Goal: Task Accomplishment & Management: Use online tool/utility

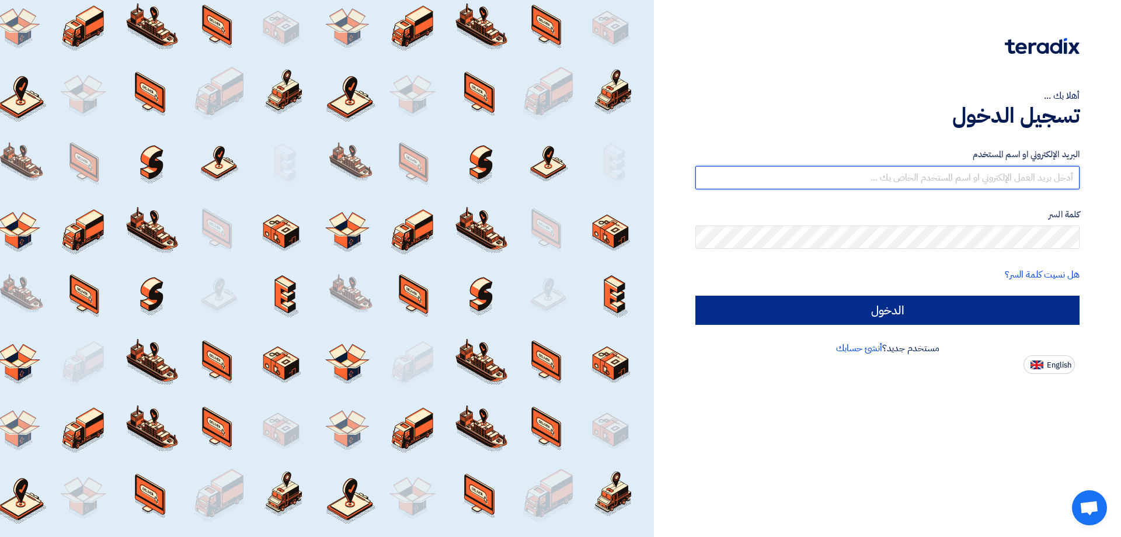
type input "[EMAIL_ADDRESS][DOMAIN_NAME]"
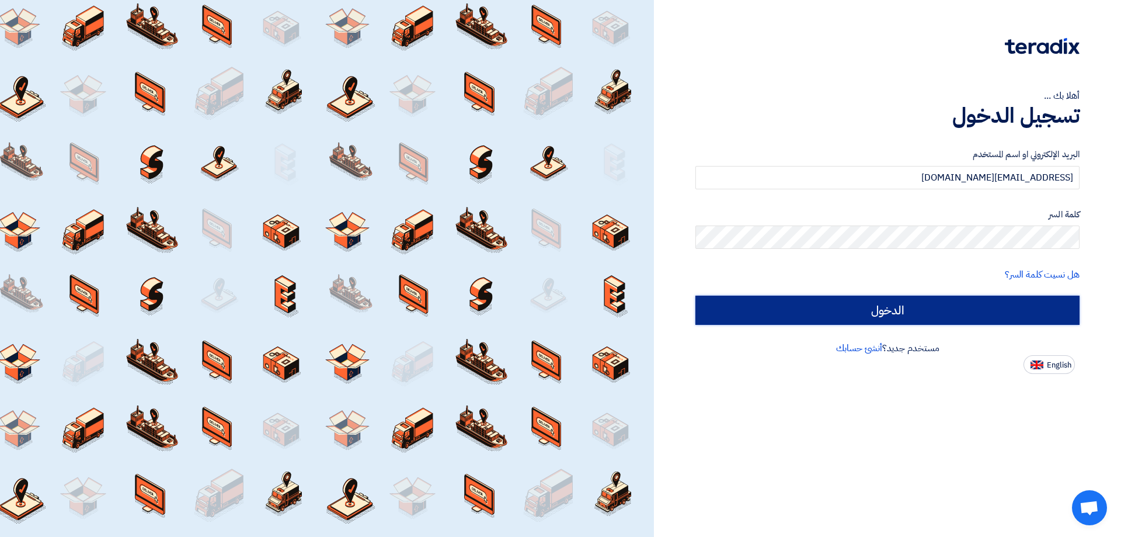
click at [865, 318] on input "الدخول" at bounding box center [887, 309] width 384 height 29
type input "Sign in"
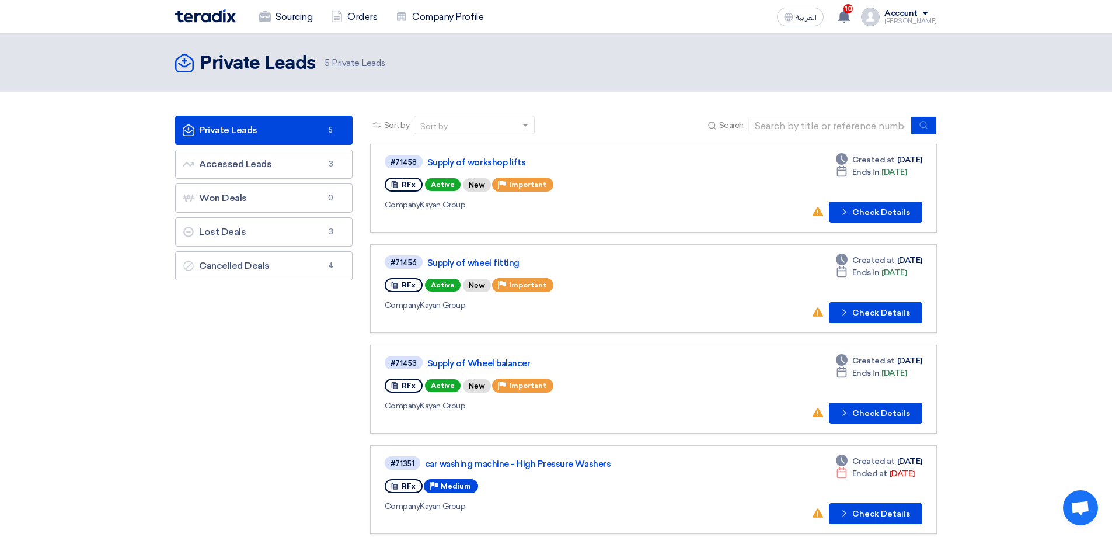
click at [918, 15] on div "Account" at bounding box center [901, 14] width 33 height 10
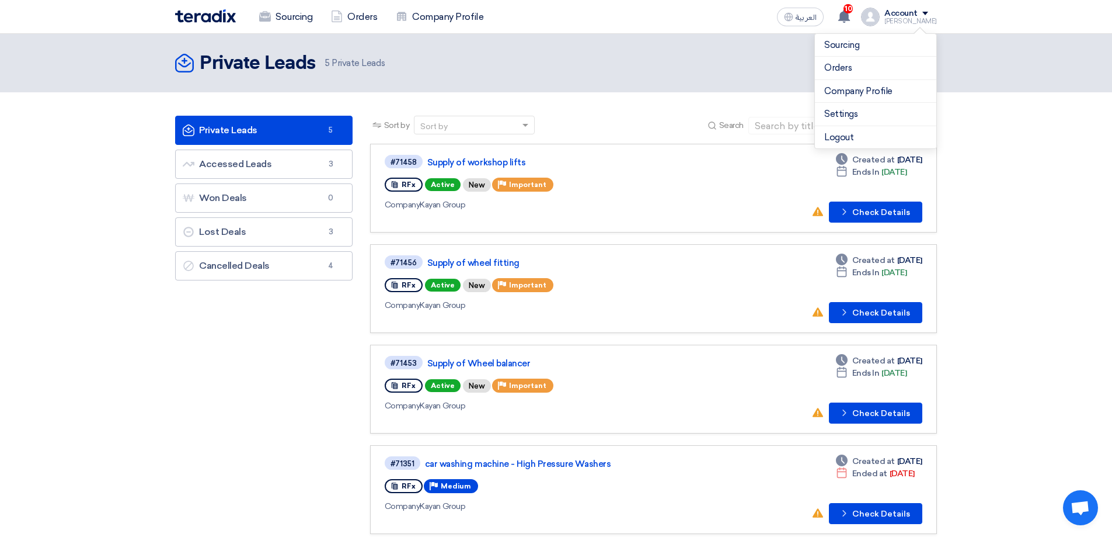
click at [937, 10] on div "Account" at bounding box center [911, 14] width 53 height 10
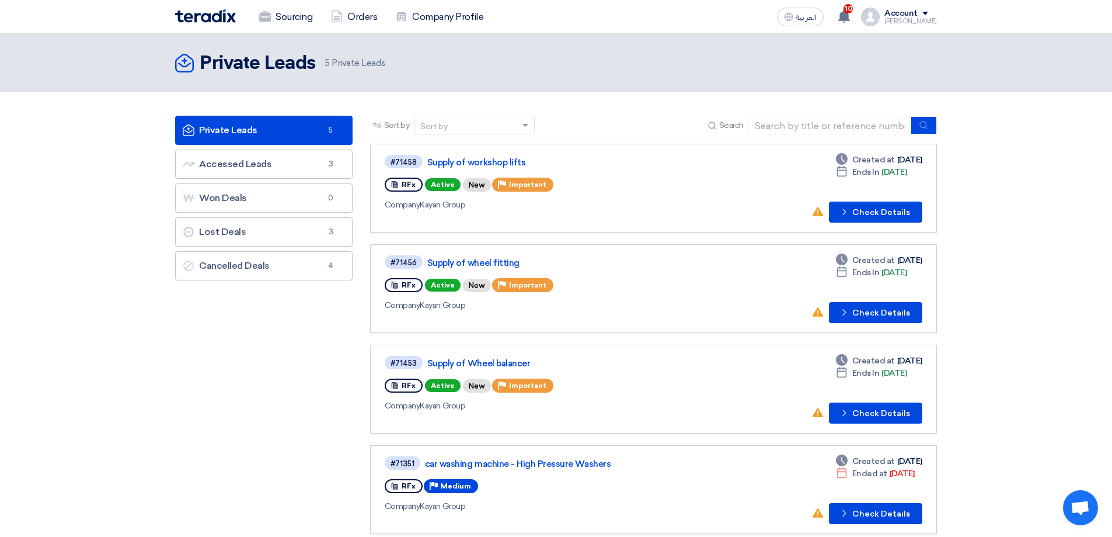
click at [928, 13] on span at bounding box center [926, 14] width 6 height 4
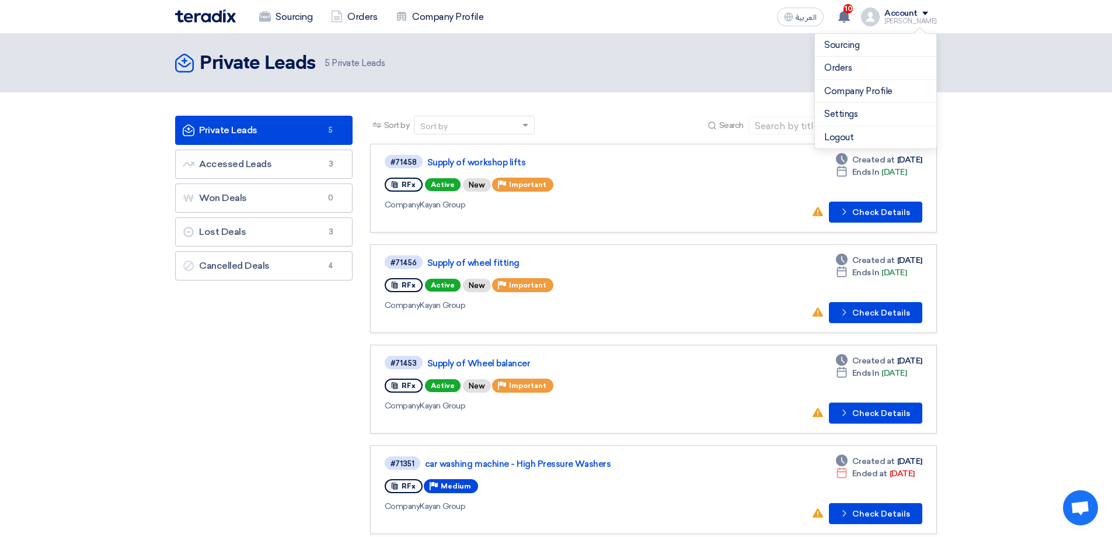
click at [928, 13] on span at bounding box center [926, 14] width 6 height 4
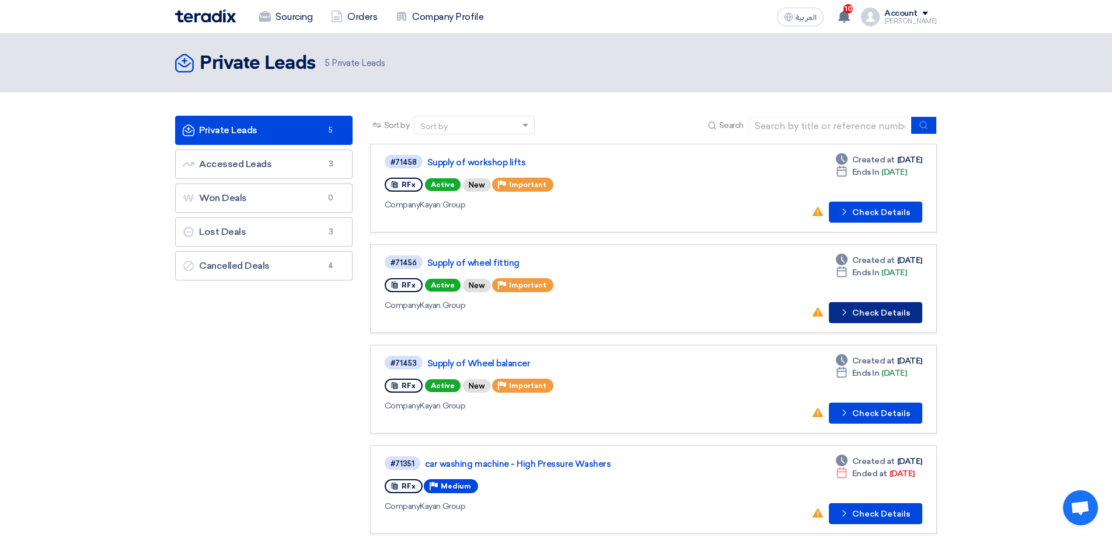
click at [858, 315] on button "Check details Check Details" at bounding box center [875, 312] width 93 height 21
click at [863, 211] on button "Check details Check Details" at bounding box center [875, 211] width 93 height 21
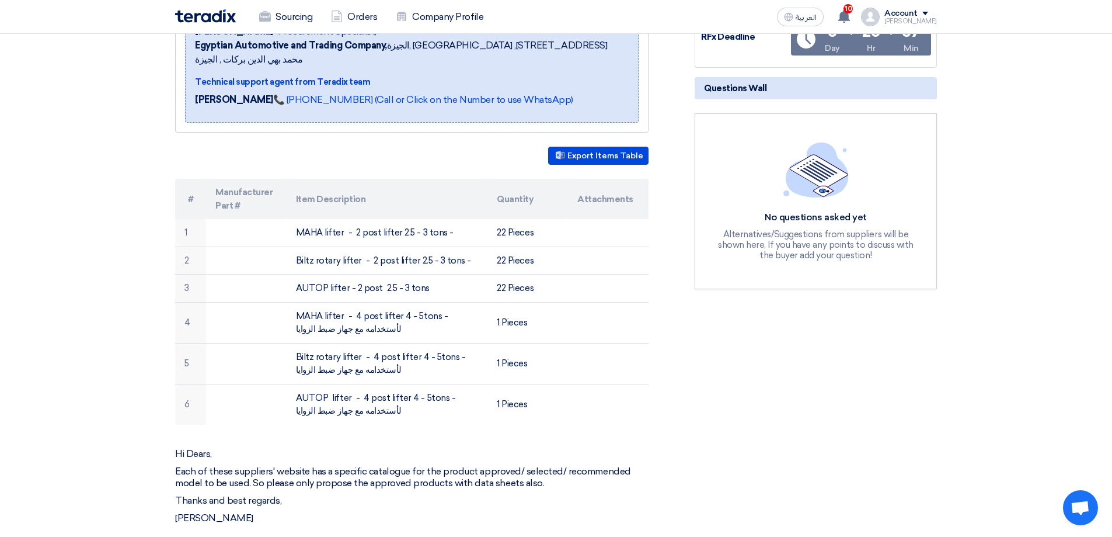
scroll to position [234, 0]
